Goal: Book appointment/travel/reservation

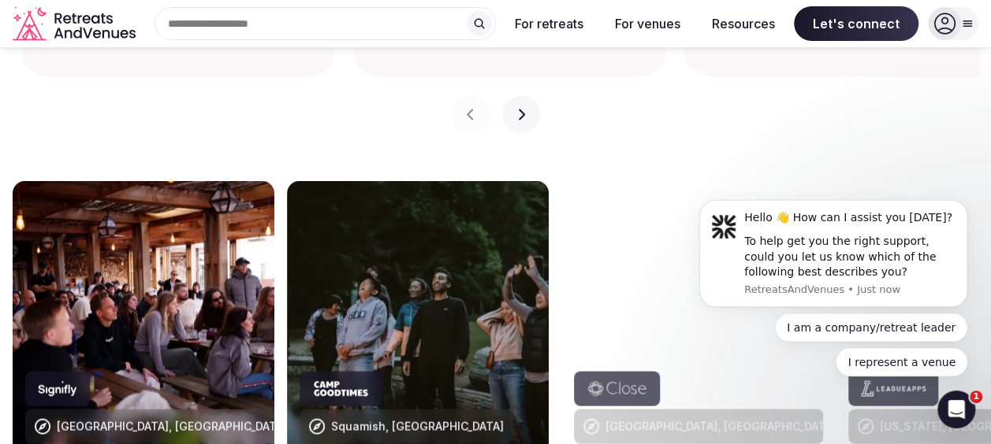
scroll to position [954, 0]
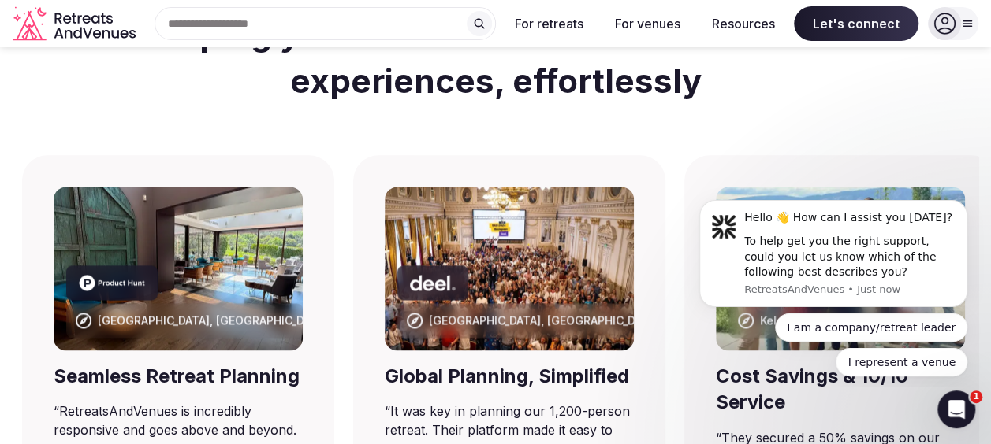
click at [389, 29] on input "text" at bounding box center [324, 23] width 341 height 33
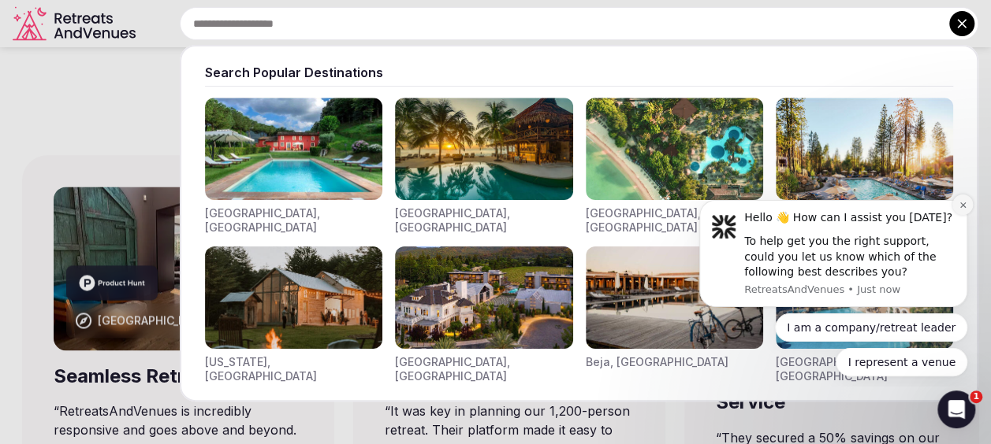
click at [962, 208] on icon "Dismiss notification" at bounding box center [962, 205] width 9 height 9
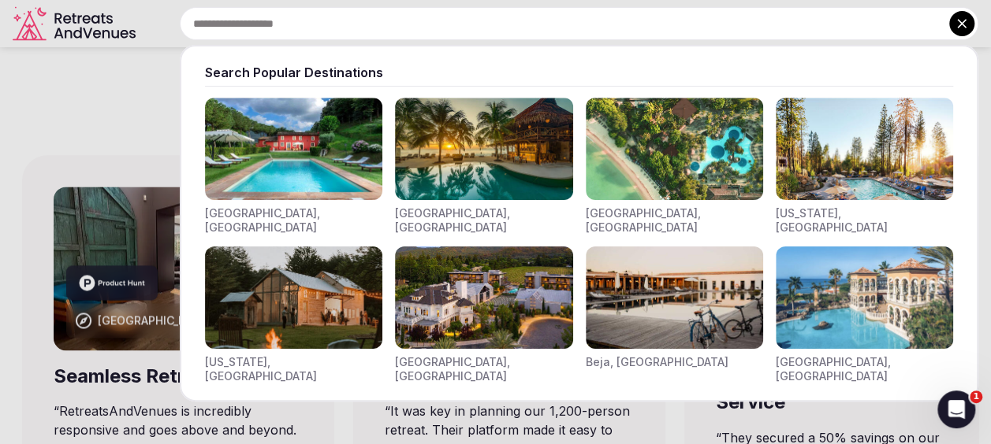
click at [696, 22] on input "text" at bounding box center [579, 23] width 798 height 33
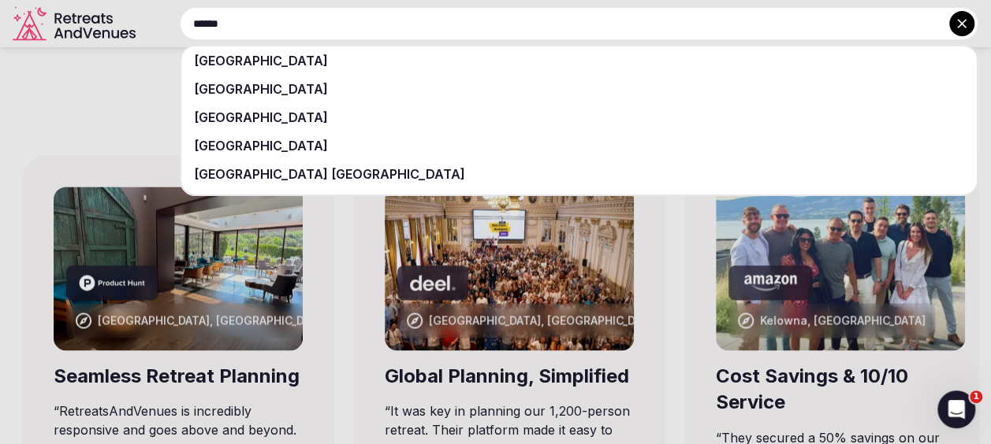
type input "******"
click at [511, 99] on div "[GEOGRAPHIC_DATA]" at bounding box center [578, 89] width 795 height 28
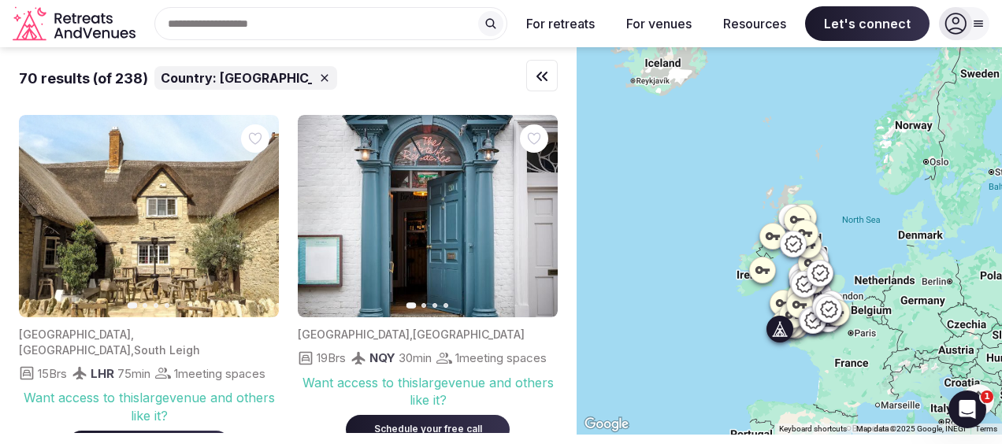
click at [544, 213] on button "Next slide" at bounding box center [535, 216] width 25 height 25
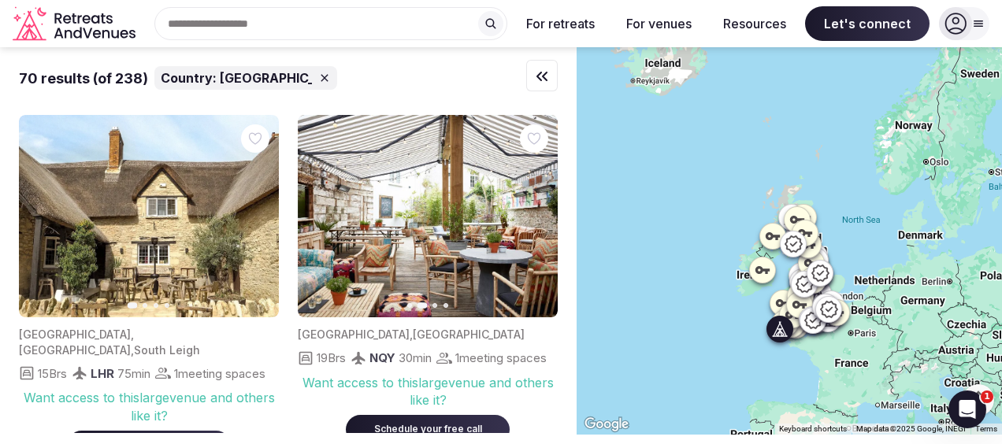
click at [544, 213] on button "Next slide" at bounding box center [535, 216] width 25 height 25
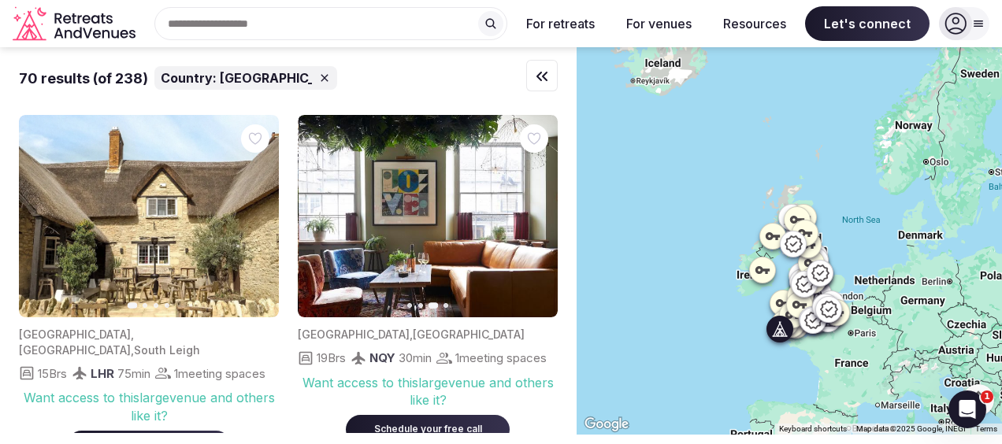
click at [544, 213] on button "Next slide" at bounding box center [535, 216] width 25 height 25
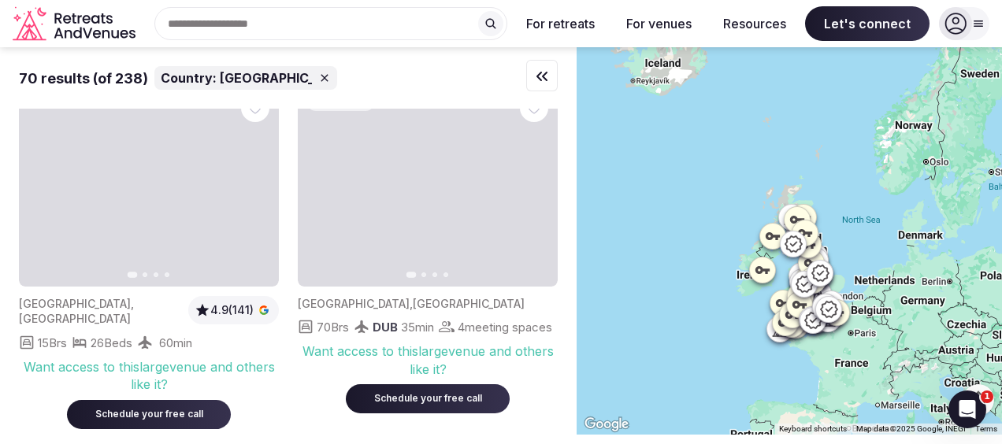
scroll to position [767, 0]
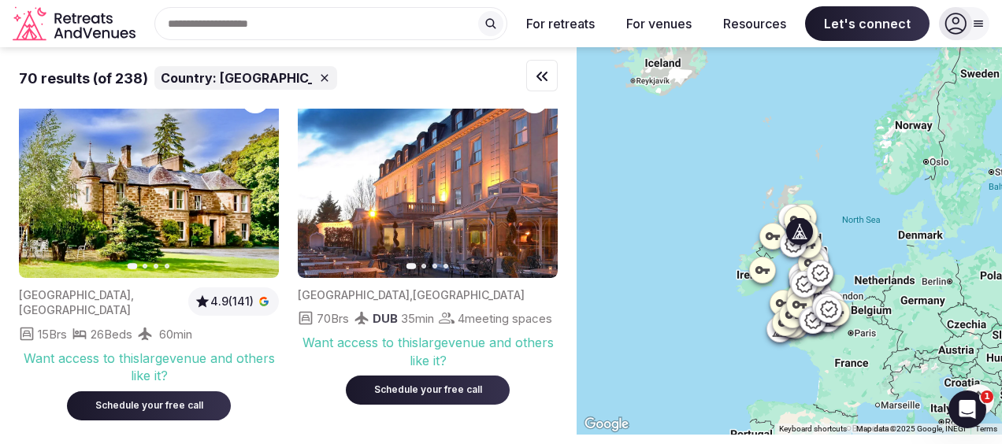
click at [257, 183] on icon "button" at bounding box center [258, 177] width 6 height 11
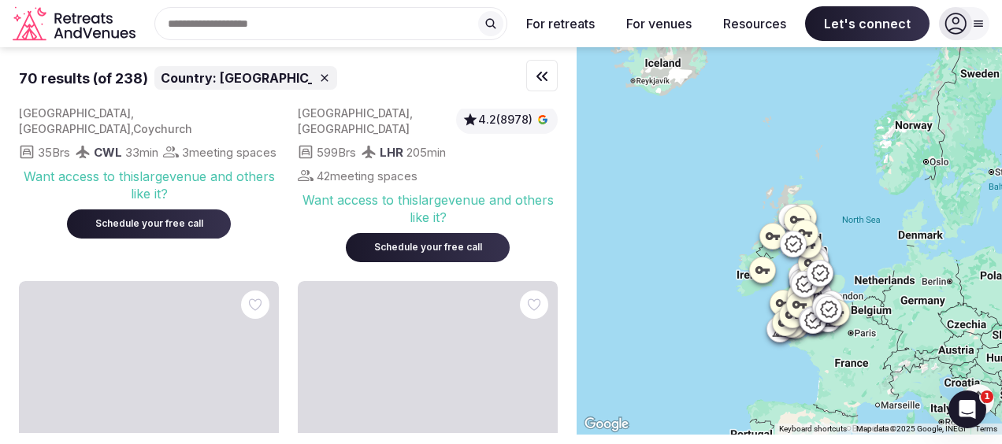
scroll to position [7260, 0]
